Goal: Task Accomplishment & Management: Use online tool/utility

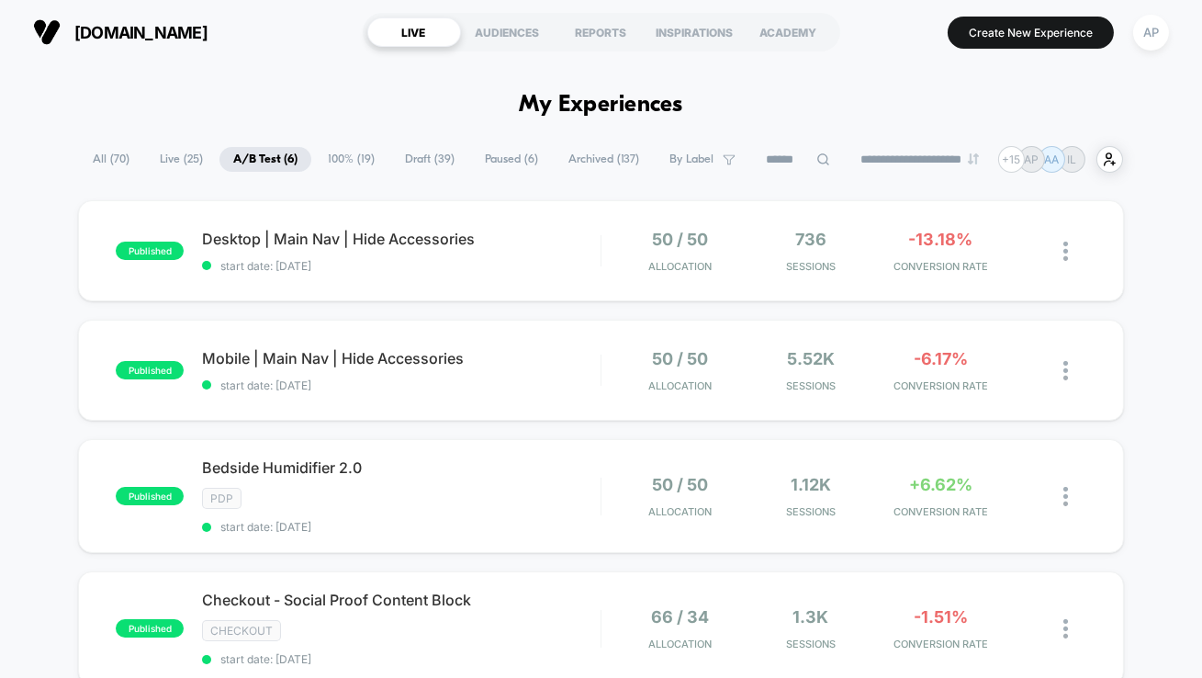
scroll to position [292, 0]
click at [494, 511] on div "Bedside Humidifier 2.0 Click to edit experience details Click to edit experienc…" at bounding box center [401, 495] width 398 height 75
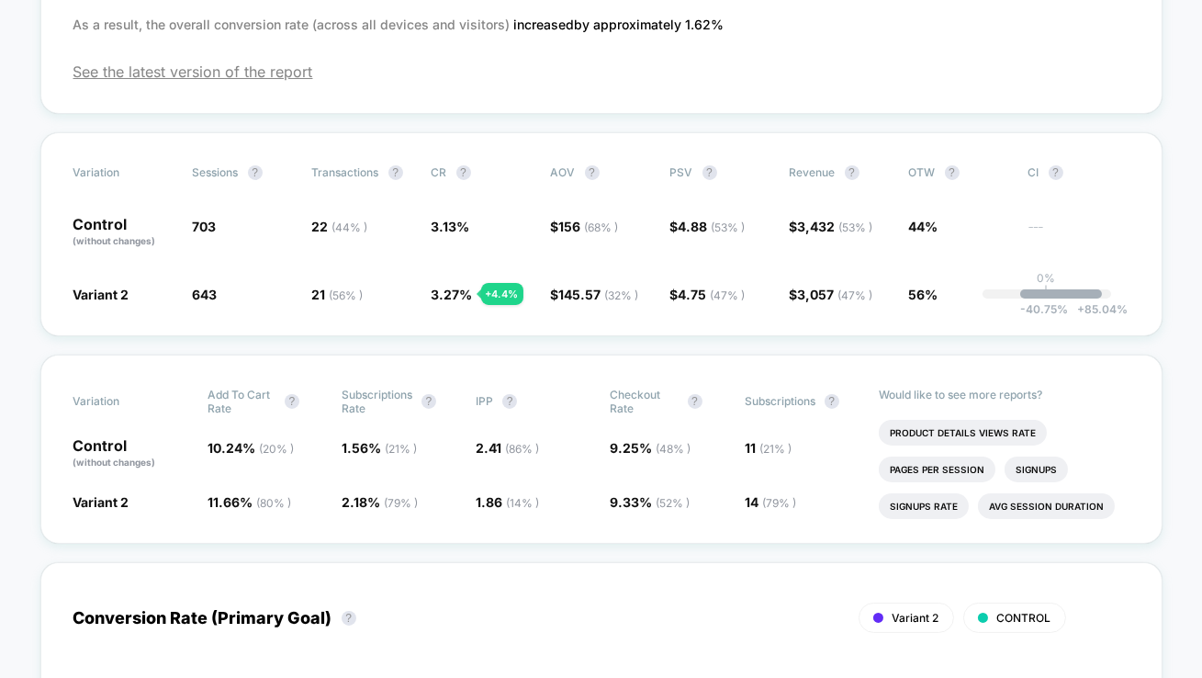
scroll to position [501, 0]
